Goal: Communication & Community: Answer question/provide support

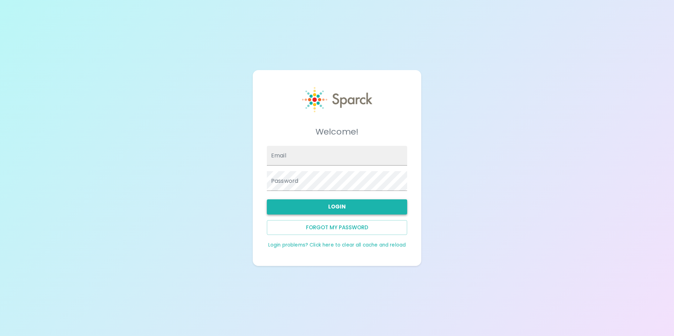
type input "[EMAIL_ADDRESS][DOMAIN_NAME]"
click at [386, 207] on button "Login" at bounding box center [337, 207] width 140 height 15
click at [360, 204] on button "Login" at bounding box center [337, 207] width 140 height 15
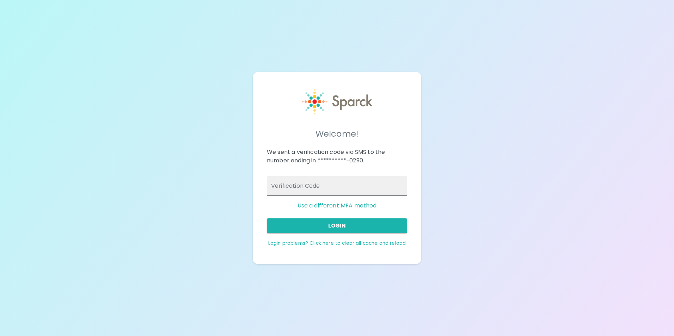
click at [332, 186] on input "Verification Code" at bounding box center [337, 186] width 140 height 20
type input "607695"
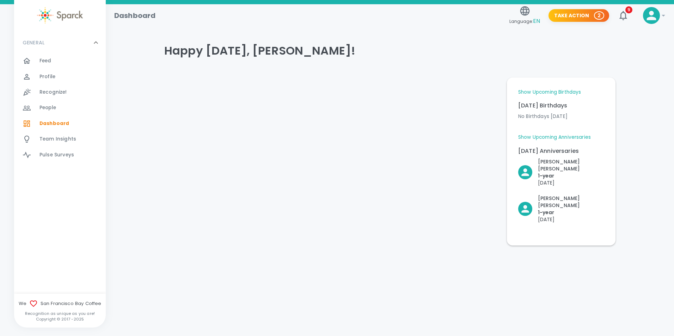
click at [326, 204] on div at bounding box center [330, 159] width 343 height 174
click at [47, 57] on span "Feed" at bounding box center [45, 60] width 12 height 7
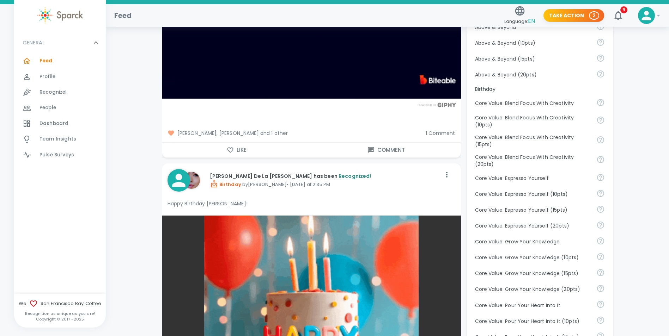
scroll to position [352, 0]
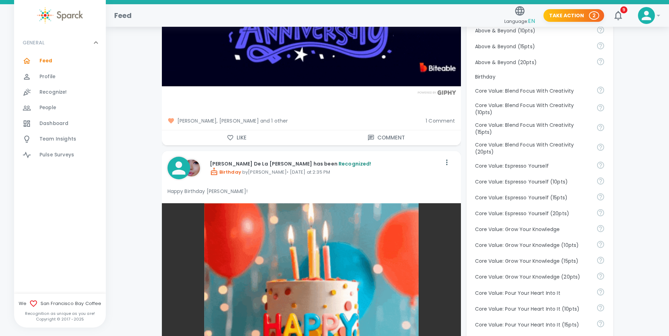
click at [445, 124] on div "[PERSON_NAME], [PERSON_NAME] and 1 other 1 Comment" at bounding box center [308, 118] width 305 height 24
click at [444, 120] on span "1 Comment" at bounding box center [439, 120] width 29 height 7
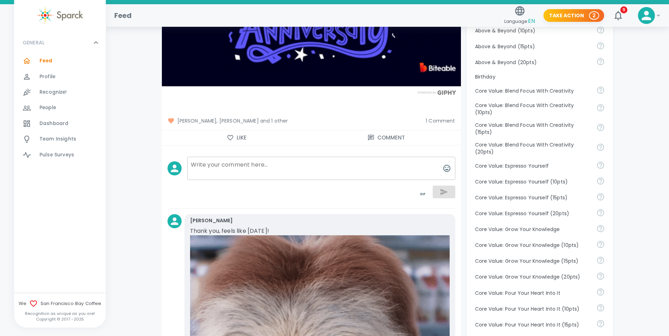
scroll to position [388, 0]
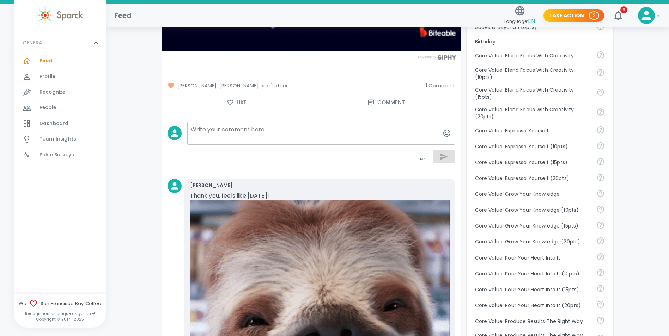
click at [435, 85] on span "1 Comment" at bounding box center [439, 85] width 29 height 7
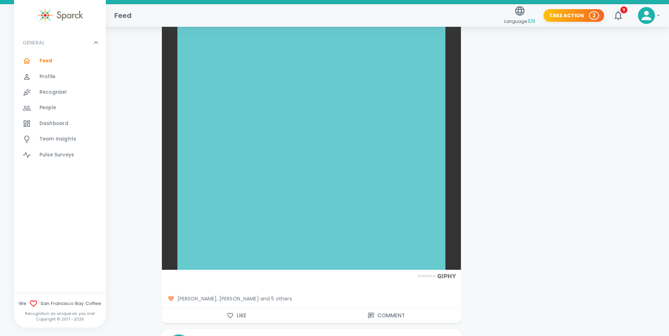
scroll to position [1692, 0]
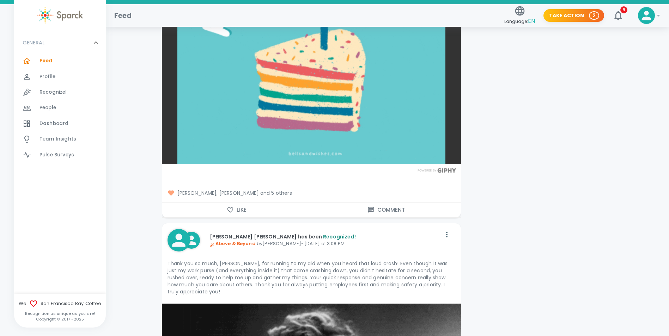
click at [231, 208] on icon "button" at bounding box center [230, 210] width 7 height 7
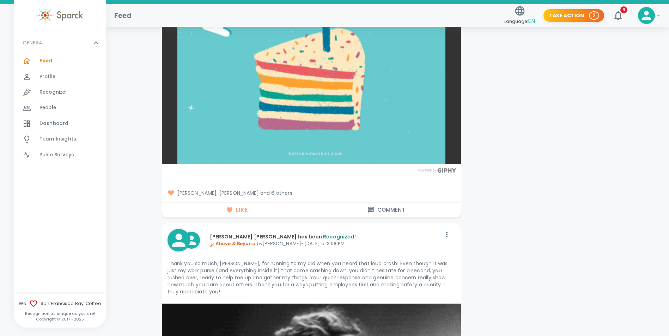
click at [375, 208] on button "Comment" at bounding box center [385, 210] width 149 height 15
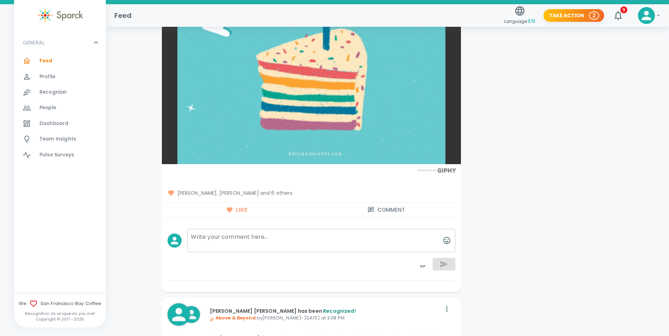
click at [228, 241] on textarea at bounding box center [321, 240] width 268 height 23
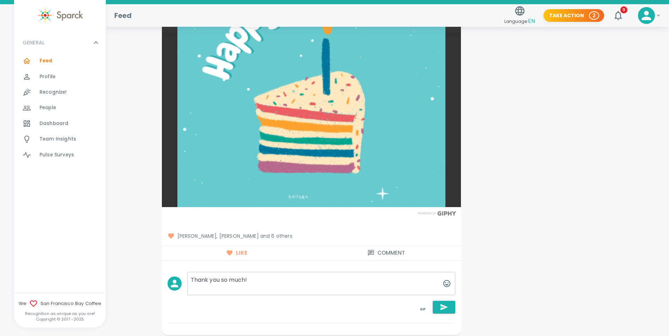
scroll to position [1657, 0]
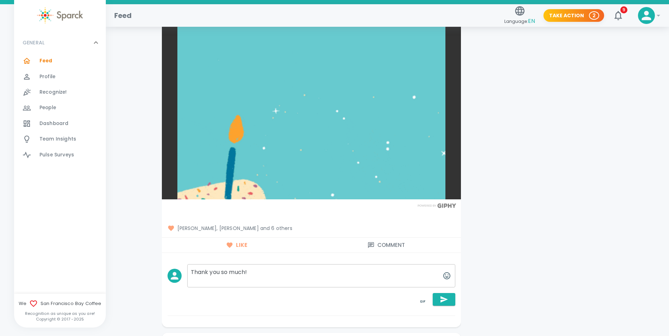
drag, startPoint x: 280, startPoint y: 272, endPoint x: 220, endPoint y: 275, distance: 60.0
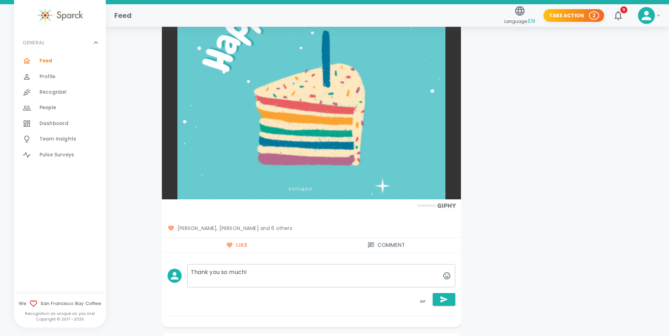
click at [220, 275] on textarea "Thank you so much!" at bounding box center [321, 275] width 268 height 23
click at [302, 271] on textarea "Thank you for your kind words!" at bounding box center [321, 275] width 268 height 23
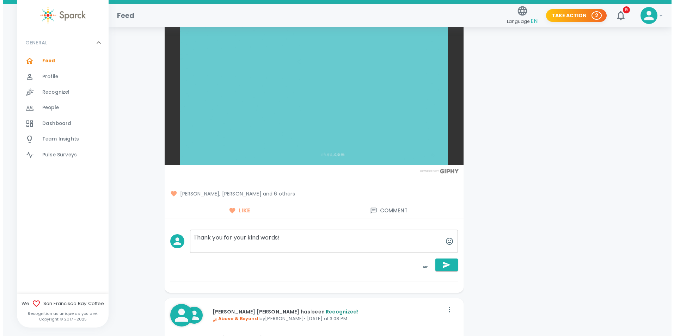
scroll to position [1692, 0]
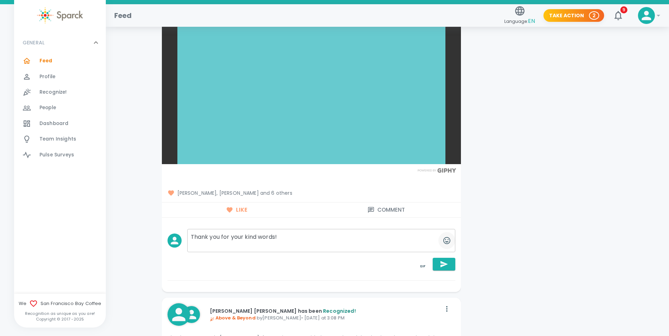
type textarea "Thank you for your kind words!"
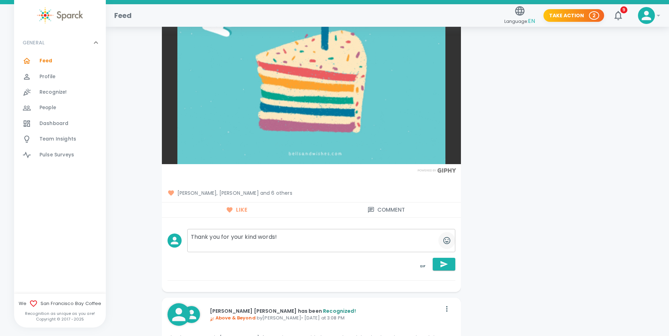
click at [447, 243] on icon "button" at bounding box center [446, 241] width 8 height 8
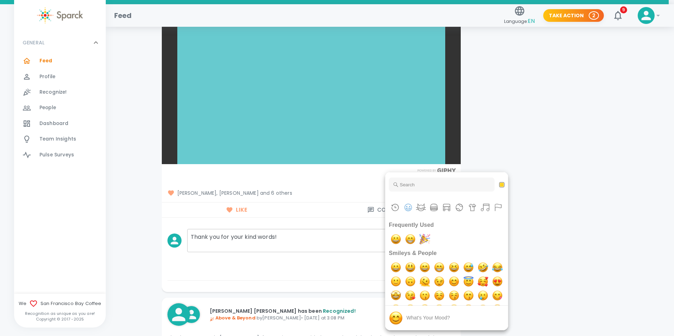
click at [304, 234] on div at bounding box center [337, 168] width 674 height 336
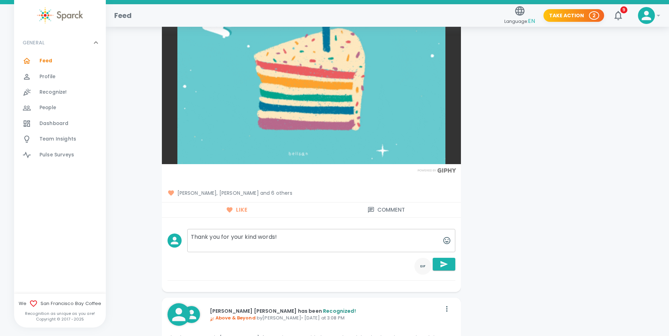
click at [420, 267] on icon "toggle password visibility" at bounding box center [422, 266] width 8 height 8
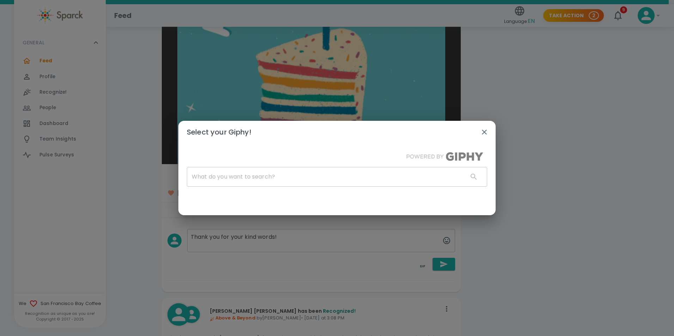
click at [292, 175] on div "​" at bounding box center [337, 181] width 300 height 41
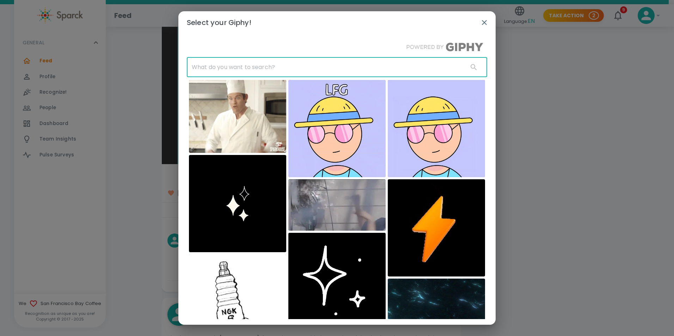
click at [260, 64] on input "text" at bounding box center [325, 67] width 276 height 20
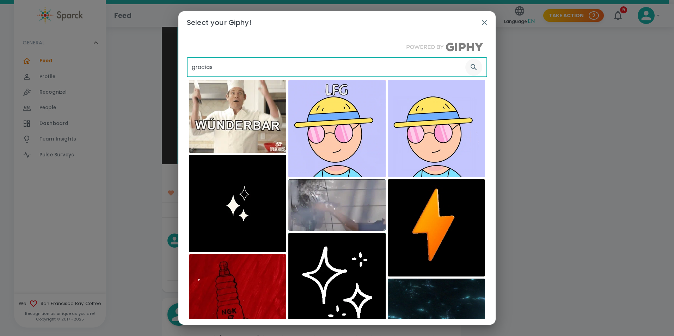
type input "gracias"
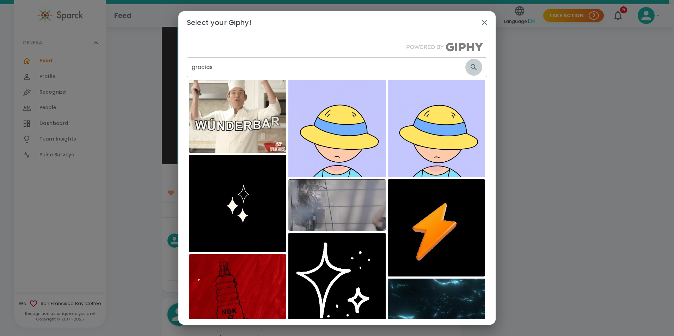
click at [470, 67] on icon "button" at bounding box center [474, 67] width 8 height 8
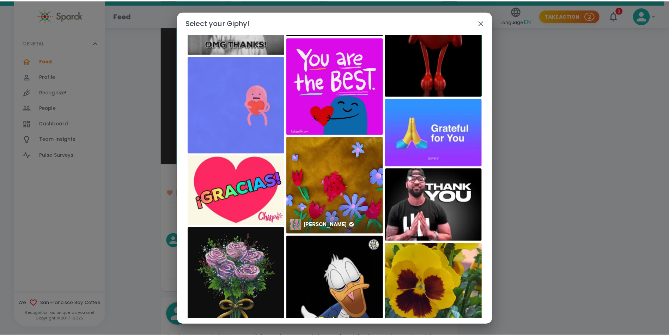
scroll to position [767, 0]
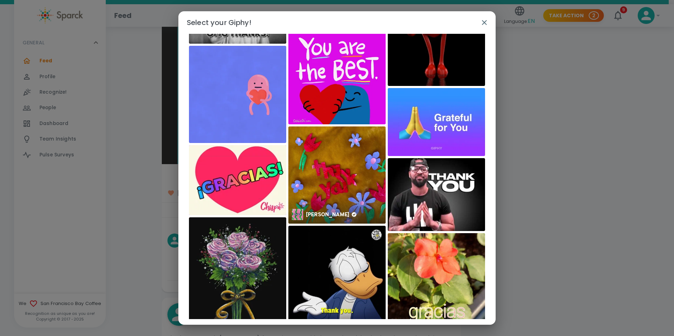
click at [331, 173] on img at bounding box center [336, 175] width 97 height 97
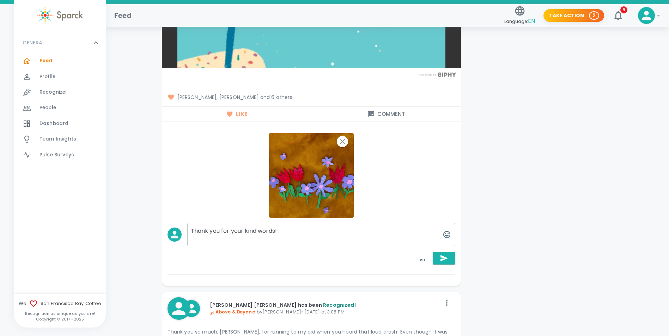
scroll to position [1798, 0]
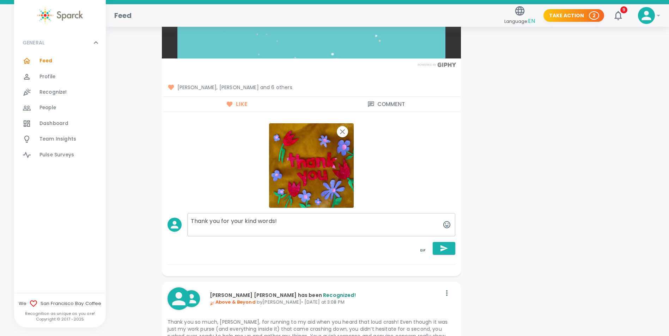
click at [320, 217] on textarea "Thank you for your kind words!" at bounding box center [321, 224] width 268 height 23
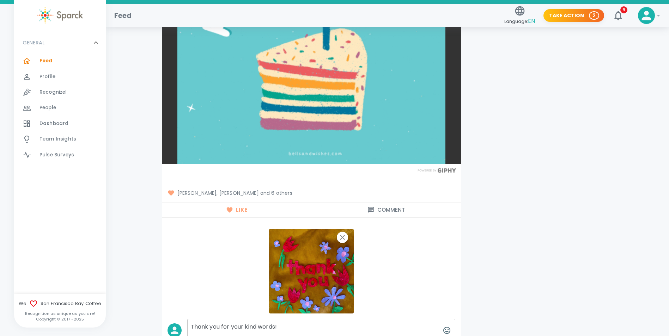
scroll to position [1833, 0]
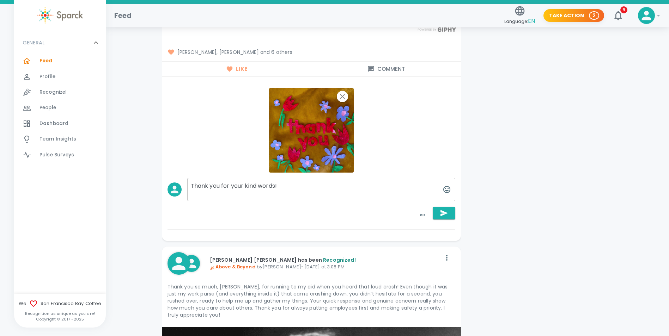
click at [303, 187] on textarea "Thank you for your kind words!" at bounding box center [321, 189] width 268 height 23
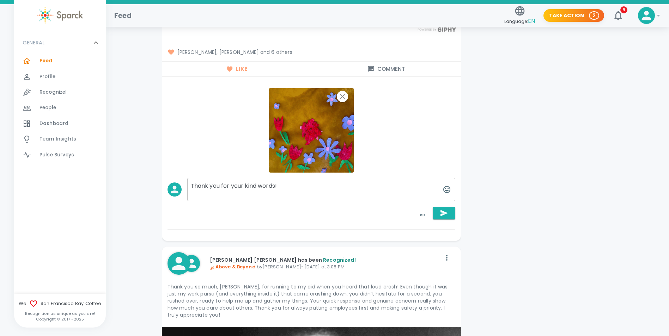
click at [245, 188] on textarea "Thank you for your kind words!" at bounding box center [321, 189] width 268 height 23
click at [320, 185] on textarea "Thank you for the kind words!" at bounding box center [321, 189] width 268 height 23
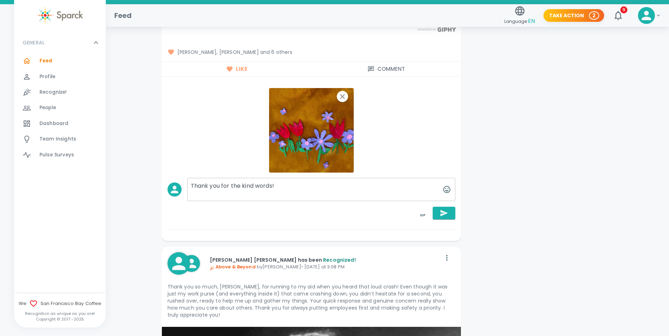
scroll to position [1798, 0]
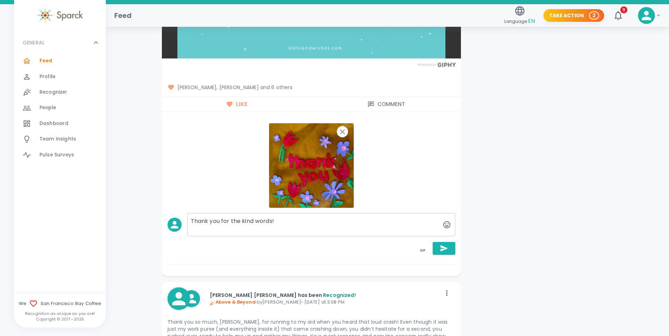
click at [289, 226] on textarea "Thank you for the kind words!" at bounding box center [321, 224] width 268 height 23
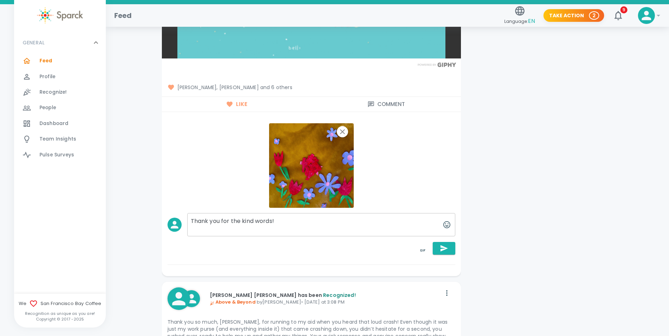
click at [297, 221] on textarea "Thank you for the kind words!" at bounding box center [321, 224] width 268 height 23
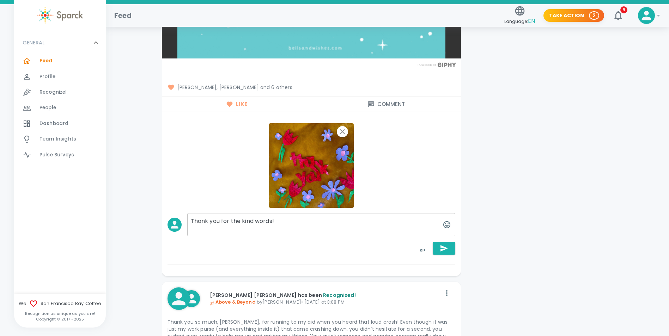
click at [283, 87] on span "[PERSON_NAME], [PERSON_NAME] and 6 others" at bounding box center [311, 87] width 288 height 7
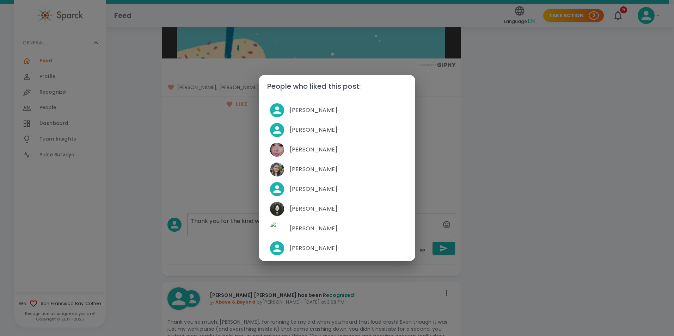
click at [223, 219] on div "People who liked this post: [PERSON_NAME] [PERSON_NAME] [PERSON_NAME] [PERSON_N…" at bounding box center [337, 168] width 674 height 336
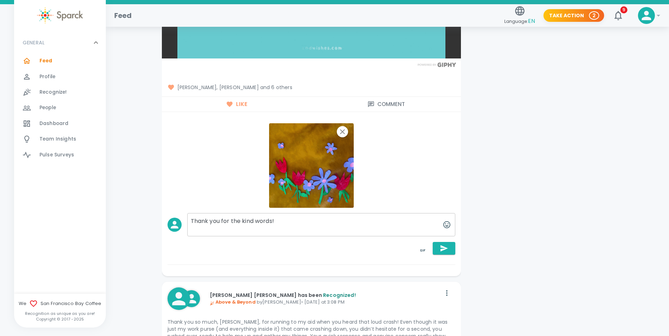
click at [344, 219] on textarea "Thank you for the kind words!" at bounding box center [321, 224] width 268 height 23
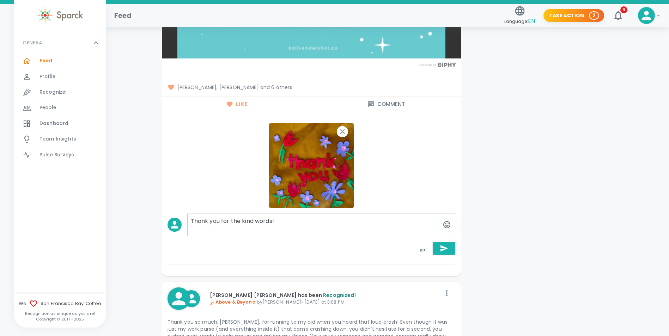
scroll to position [1762, 0]
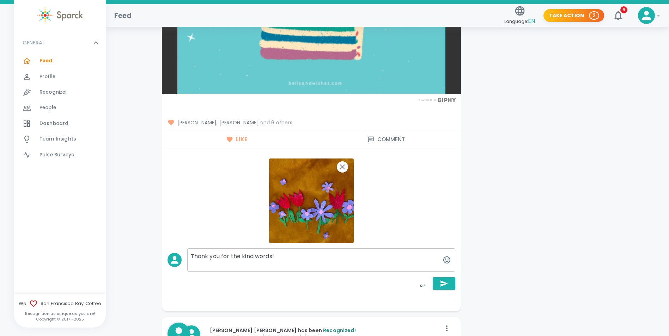
click at [290, 253] on textarea "Thank you for the kind words!" at bounding box center [321, 260] width 268 height 23
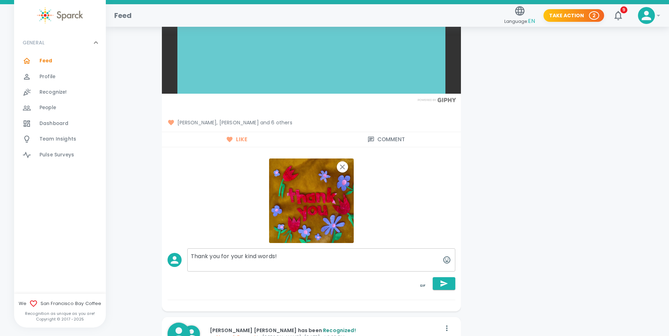
click at [295, 256] on textarea "Thank you for your kind words!" at bounding box center [321, 260] width 268 height 23
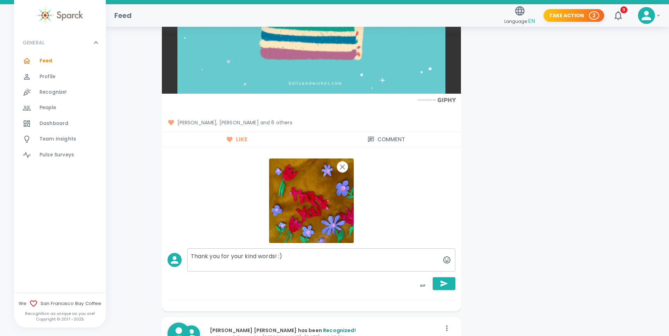
click at [298, 256] on textarea "Thank you for your kind words! :)" at bounding box center [321, 260] width 268 height 23
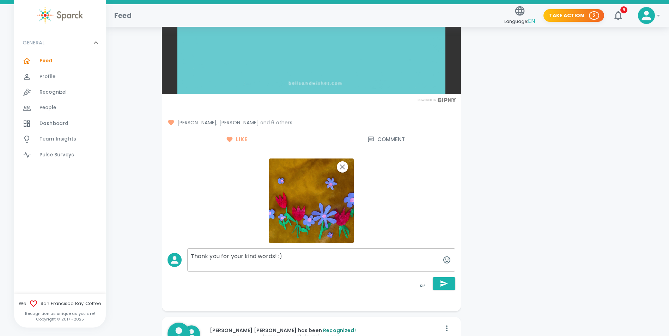
click at [313, 256] on textarea "Thank you for your kind words! :)" at bounding box center [321, 260] width 268 height 23
type textarea "Thank you for your kind words! :)"
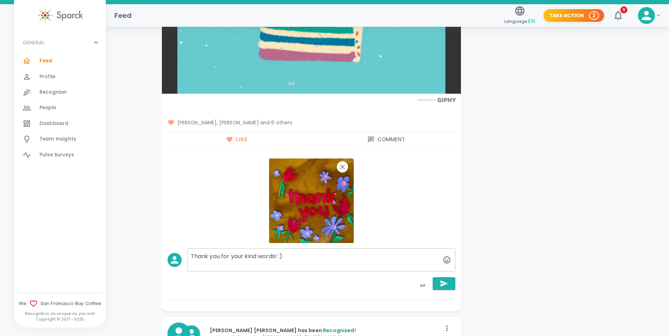
click at [441, 283] on icon "button" at bounding box center [443, 284] width 7 height 6
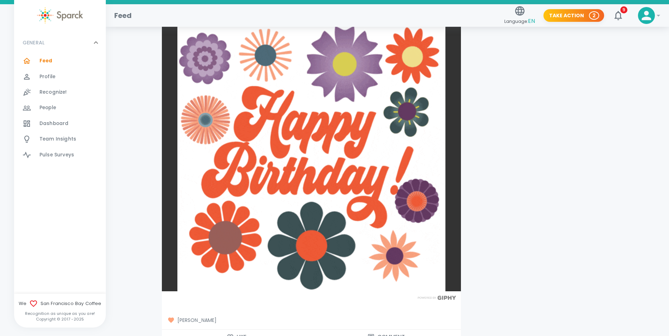
scroll to position [987, 0]
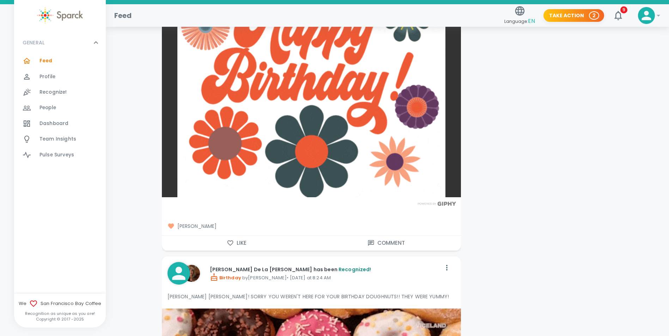
click at [232, 244] on icon "button" at bounding box center [230, 243] width 6 height 5
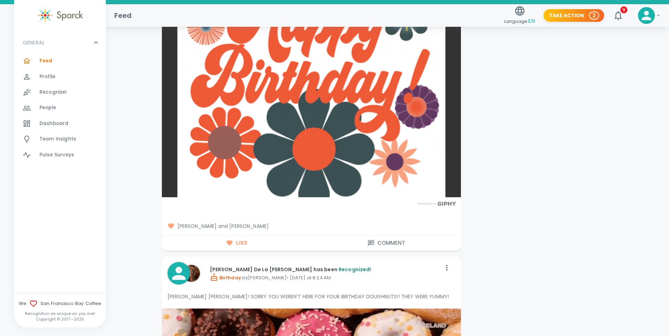
click at [383, 243] on button "Comment" at bounding box center [385, 243] width 149 height 15
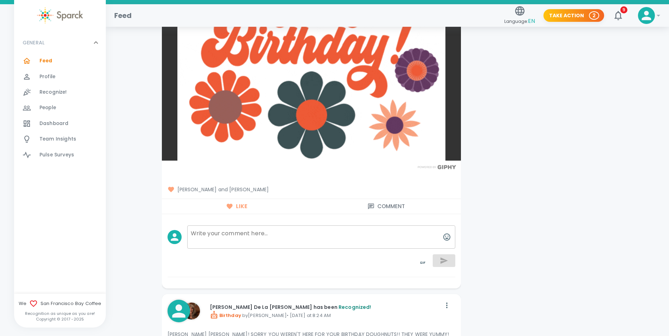
scroll to position [1093, 0]
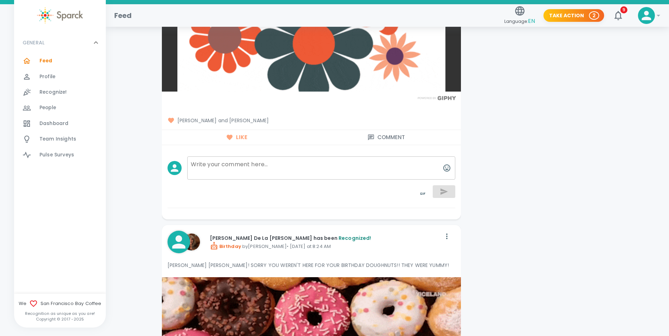
click at [264, 169] on textarea at bounding box center [321, 168] width 268 height 23
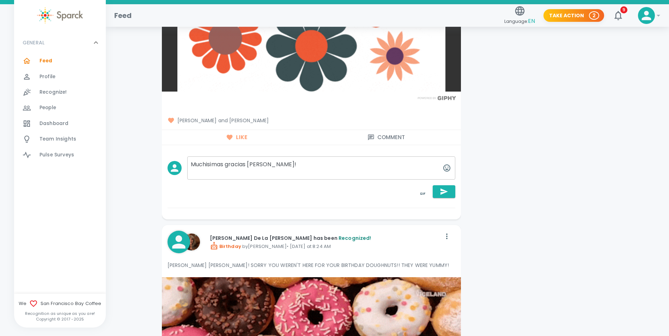
click at [291, 168] on textarea "Muchisimas gracias [PERSON_NAME]!" at bounding box center [321, 168] width 268 height 23
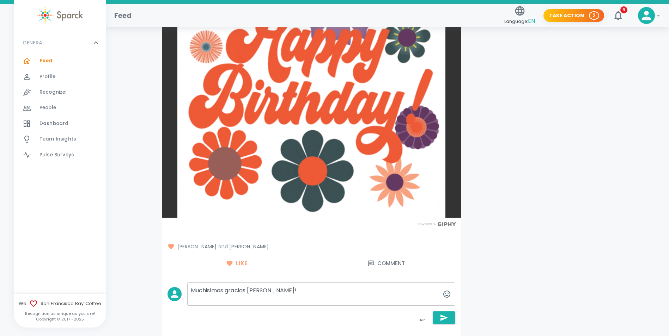
scroll to position [987, 0]
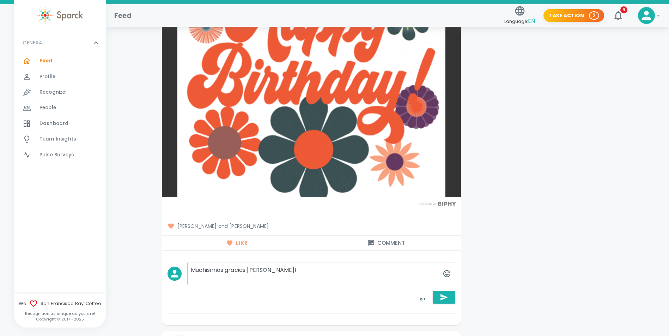
click at [356, 274] on textarea "Muchisimas gracias [PERSON_NAME]!" at bounding box center [321, 273] width 268 height 23
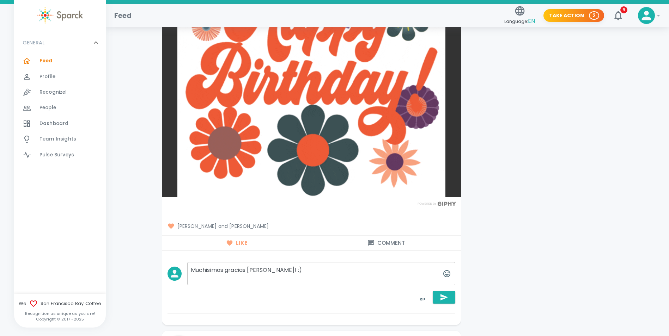
type textarea "Muchisimas gracias [PERSON_NAME]! :)"
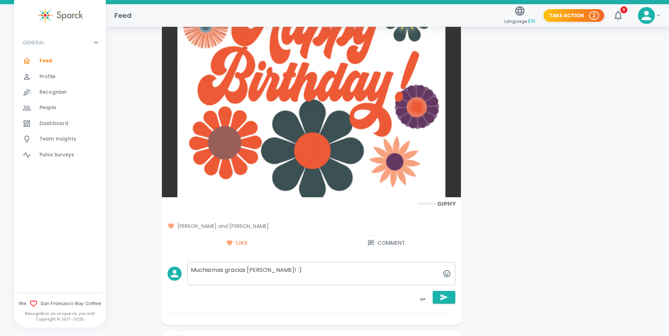
click at [442, 296] on icon "button" at bounding box center [443, 297] width 7 height 6
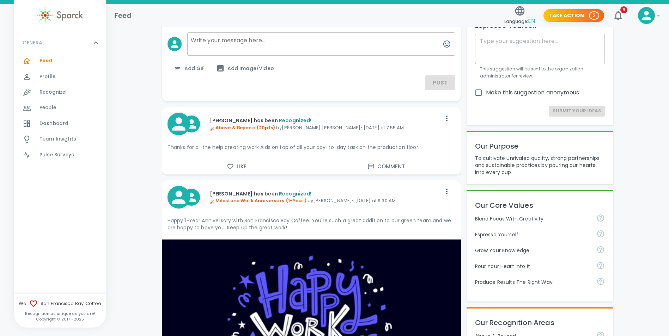
scroll to position [70, 0]
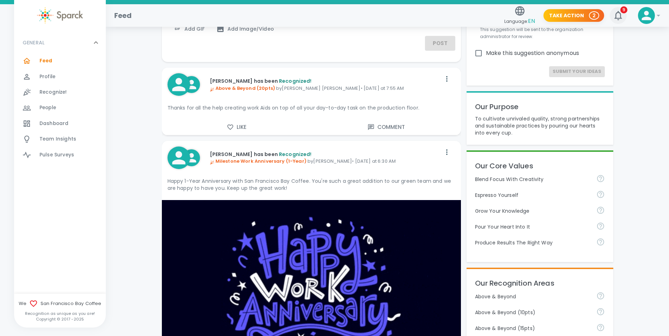
click at [621, 17] on icon "button" at bounding box center [617, 15] width 11 height 11
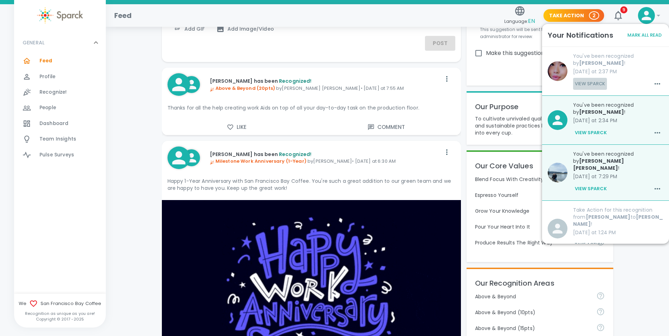
click at [603, 81] on button "View Sparck" at bounding box center [590, 84] width 34 height 12
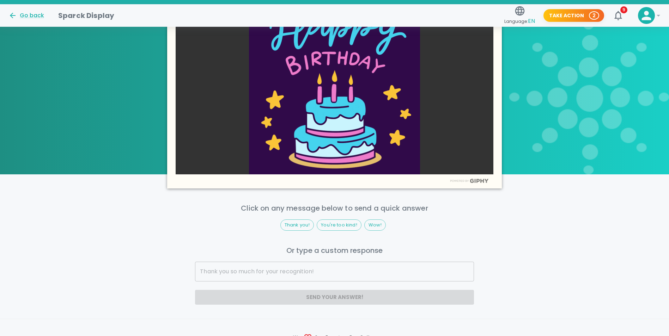
scroll to position [317, 0]
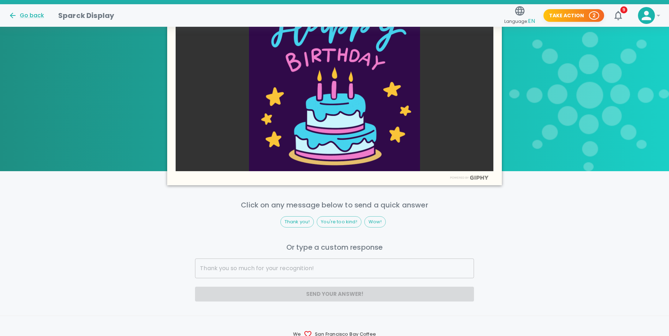
click at [267, 269] on input "text" at bounding box center [334, 269] width 278 height 20
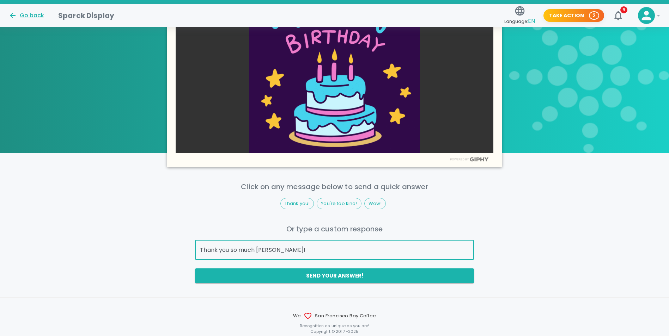
scroll to position [352, 0]
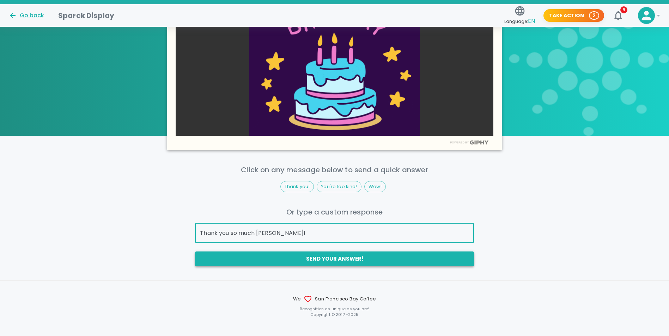
type input "Thank you so much [PERSON_NAME]!"
click at [335, 263] on button "Send your answer!" at bounding box center [334, 259] width 278 height 15
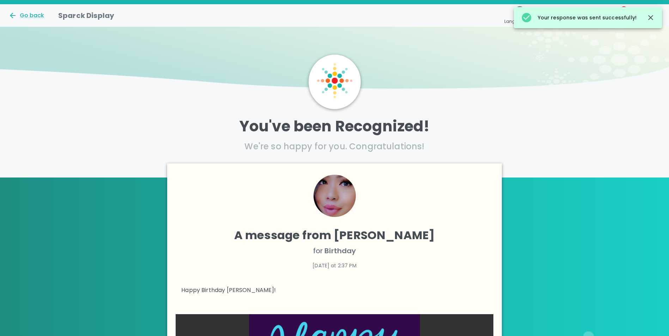
scroll to position [0, 0]
